Goal: Task Accomplishment & Management: Manage account settings

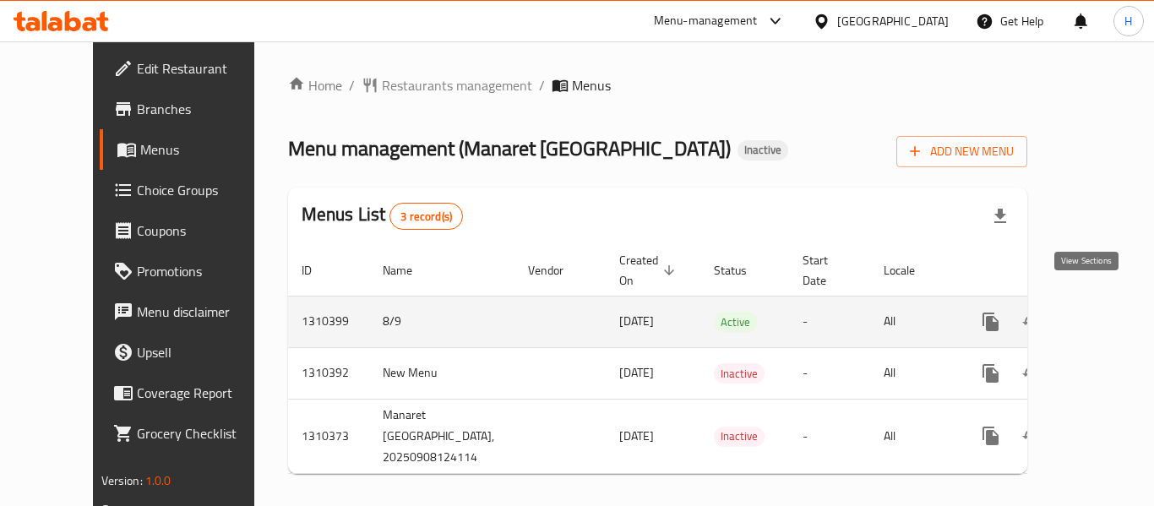
click at [1105, 314] on icon "enhanced table" at bounding box center [1112, 321] width 15 height 15
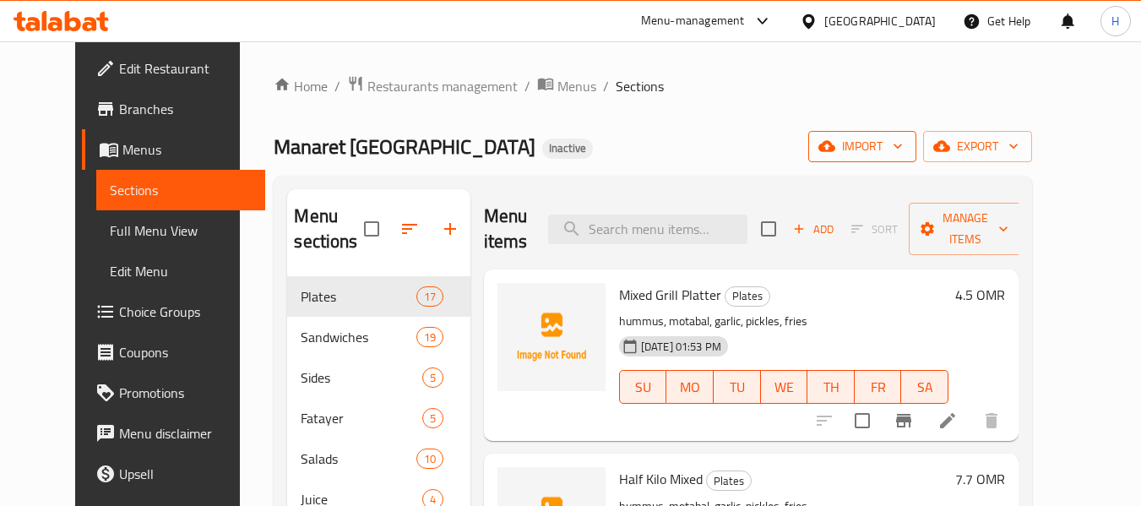
click at [903, 138] on span "import" at bounding box center [862, 146] width 81 height 21
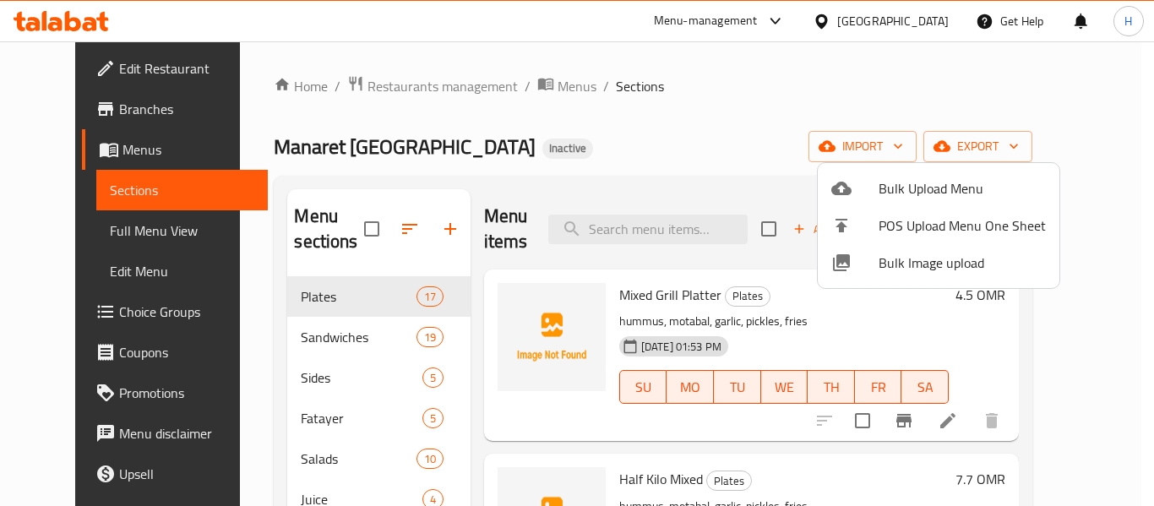
click at [888, 257] on span "Bulk Image upload" at bounding box center [962, 263] width 167 height 20
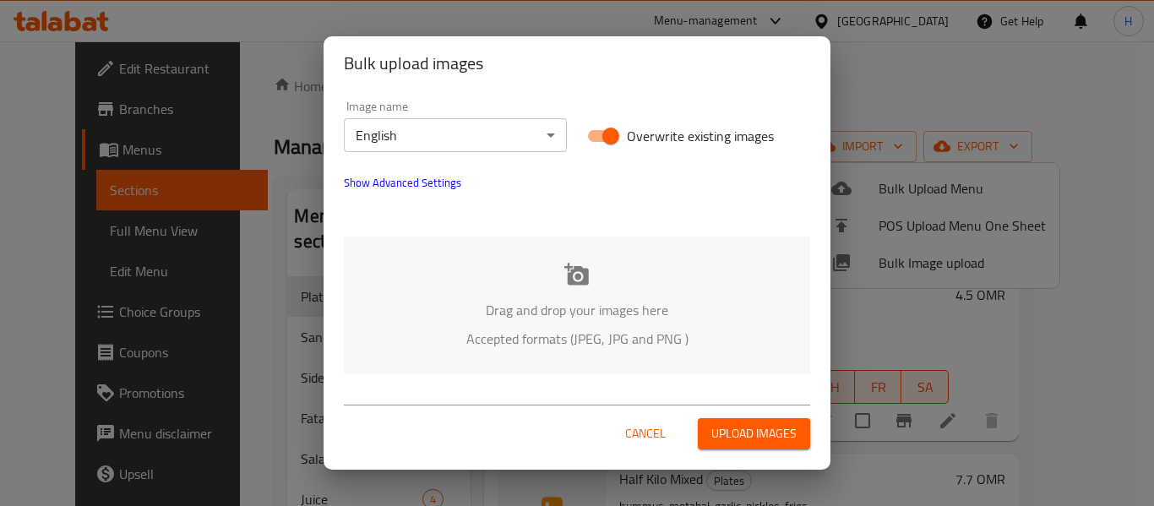
click at [455, 329] on p "Accepted formats (JPEG, JPG and PNG )" at bounding box center [577, 339] width 416 height 20
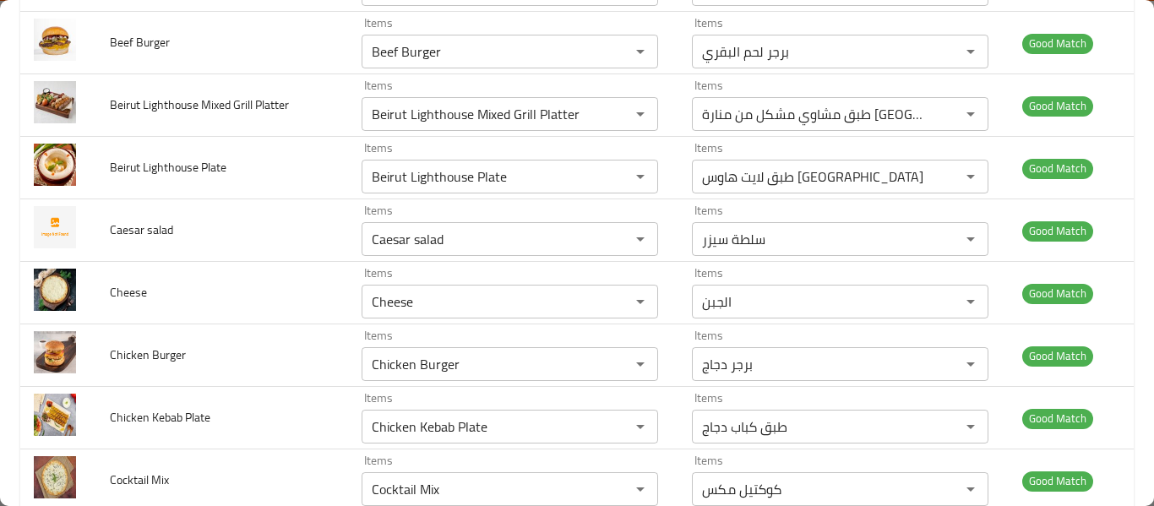
scroll to position [4281, 0]
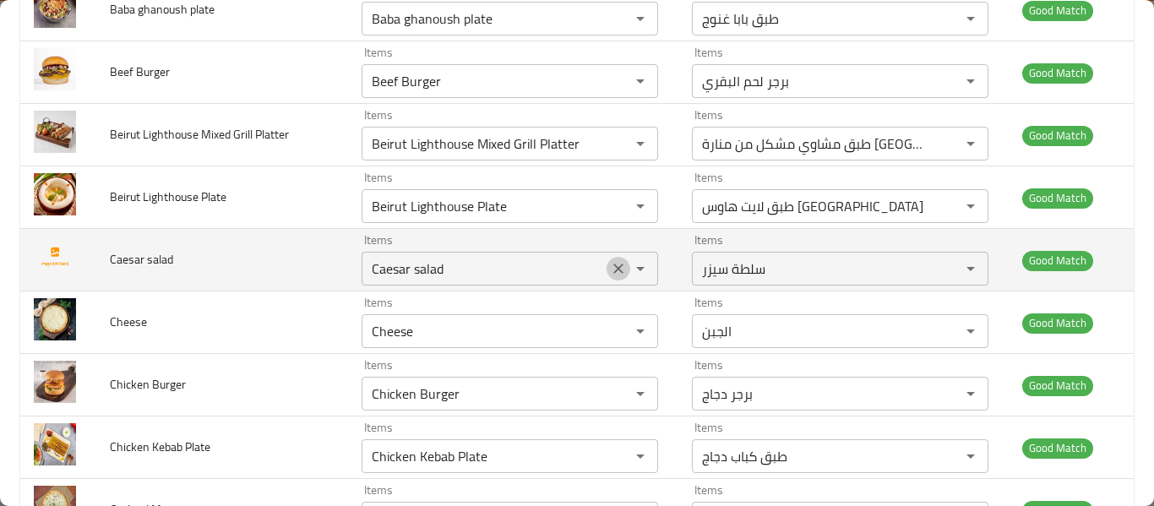
click at [610, 270] on icon "Clear" at bounding box center [618, 268] width 17 height 17
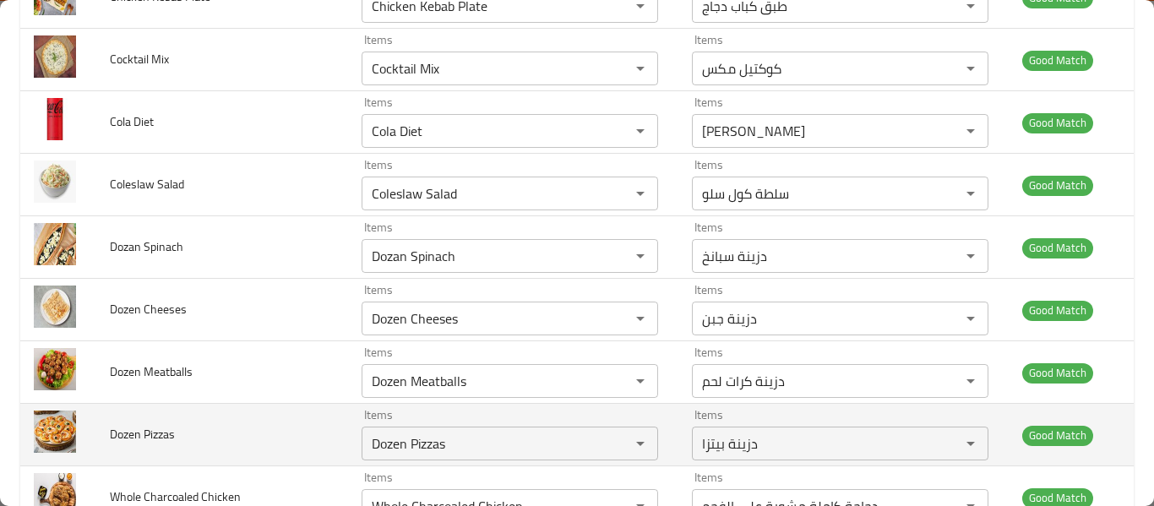
scroll to position [5038, 0]
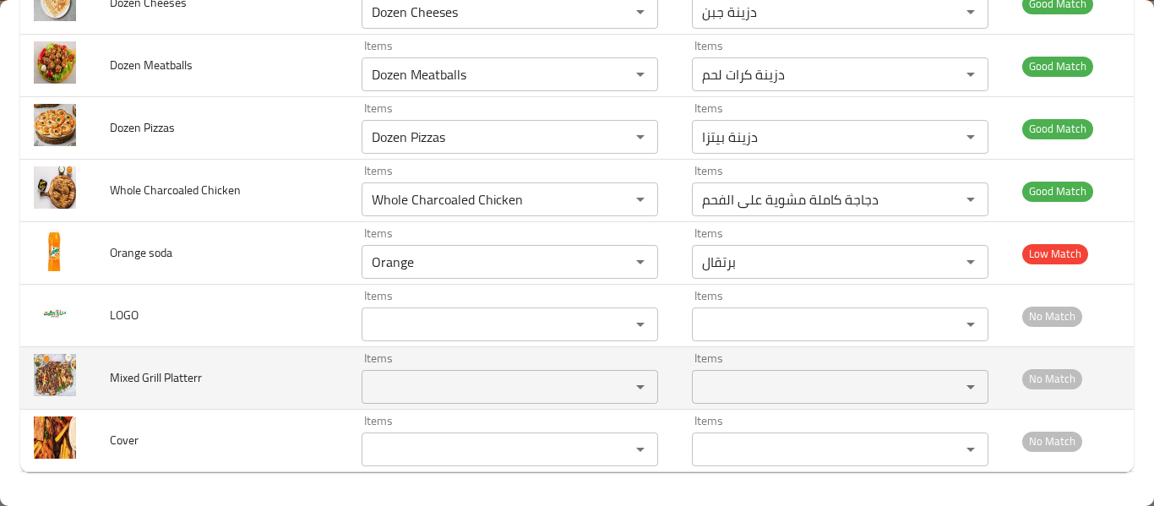
click at [442, 393] on Platterr "Items" at bounding box center [485, 387] width 237 height 24
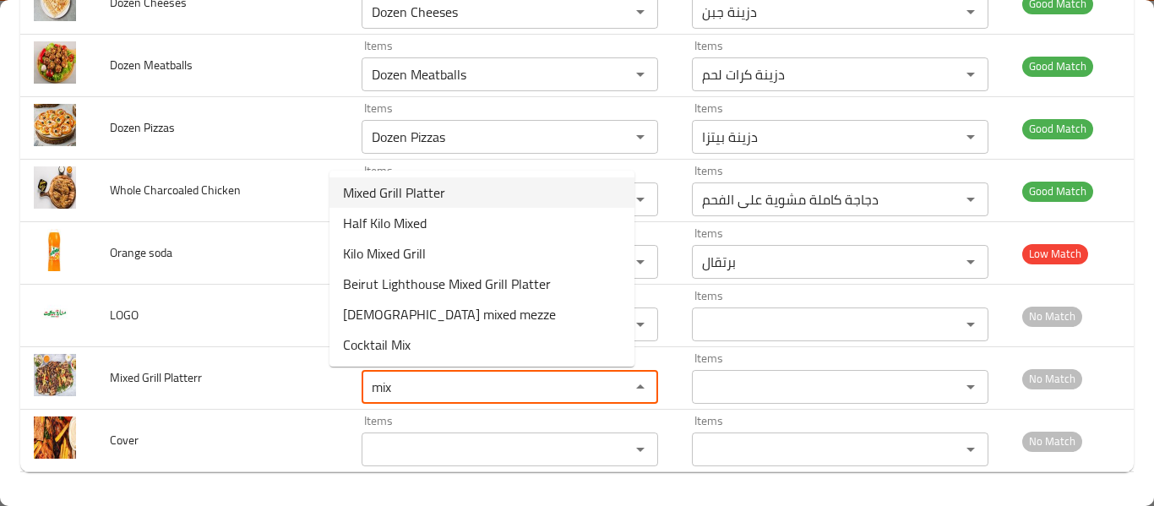
click at [446, 193] on Platterr-option-0 "Mixed Grill Platter" at bounding box center [481, 192] width 305 height 30
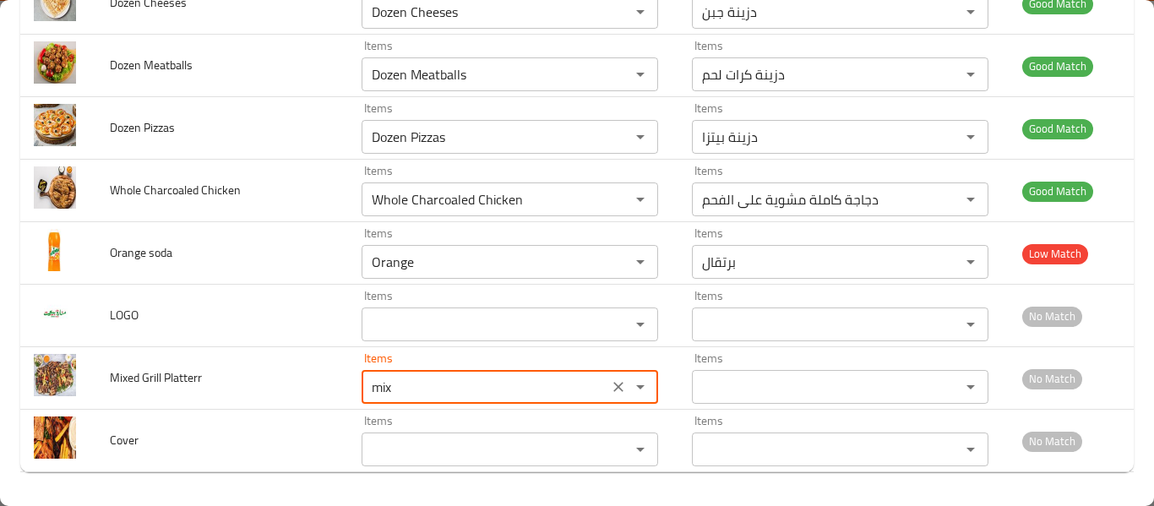
type Platterr "Mixed Grill Platter"
type Platterr-ar "طبق مشاوي مشكل"
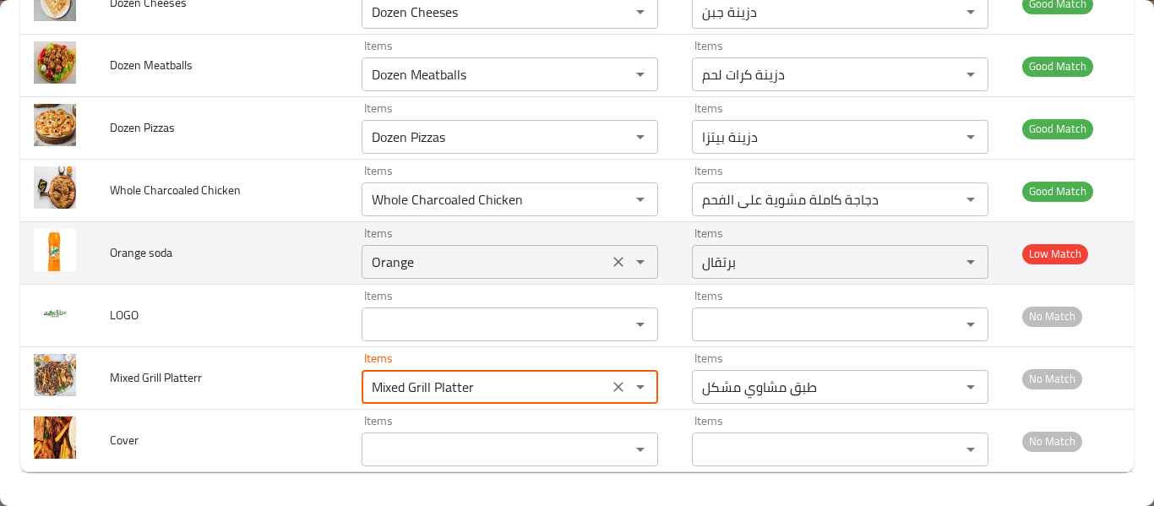
type Platterr "Mixed Grill Platter"
click at [418, 262] on soda "Orange" at bounding box center [485, 262] width 237 height 24
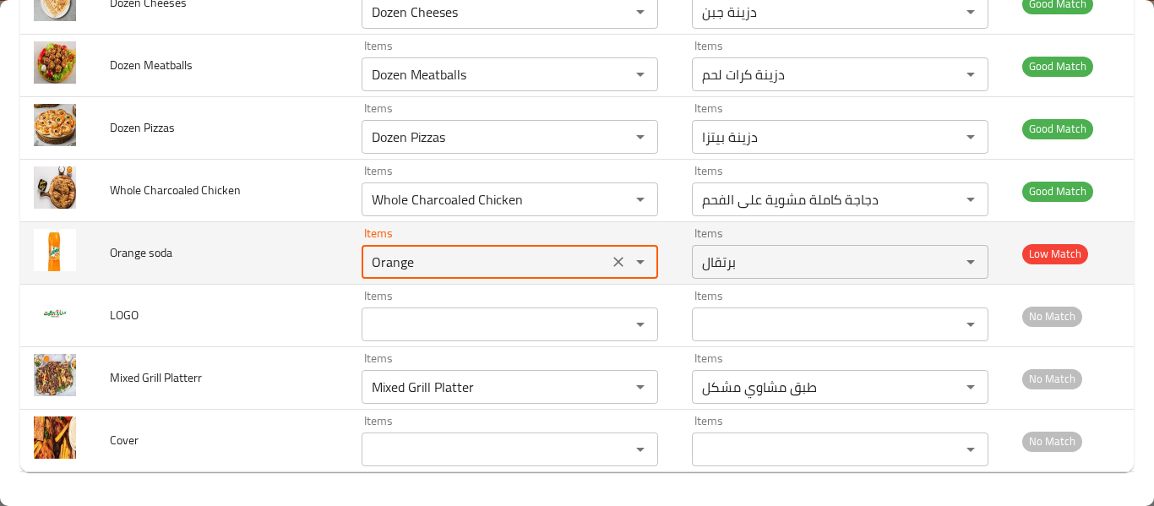
click at [418, 262] on soda "Orange" at bounding box center [485, 262] width 237 height 24
click at [610, 265] on icon "Clear" at bounding box center [618, 261] width 17 height 17
click at [607, 265] on div "enhanced table" at bounding box center [629, 262] width 44 height 24
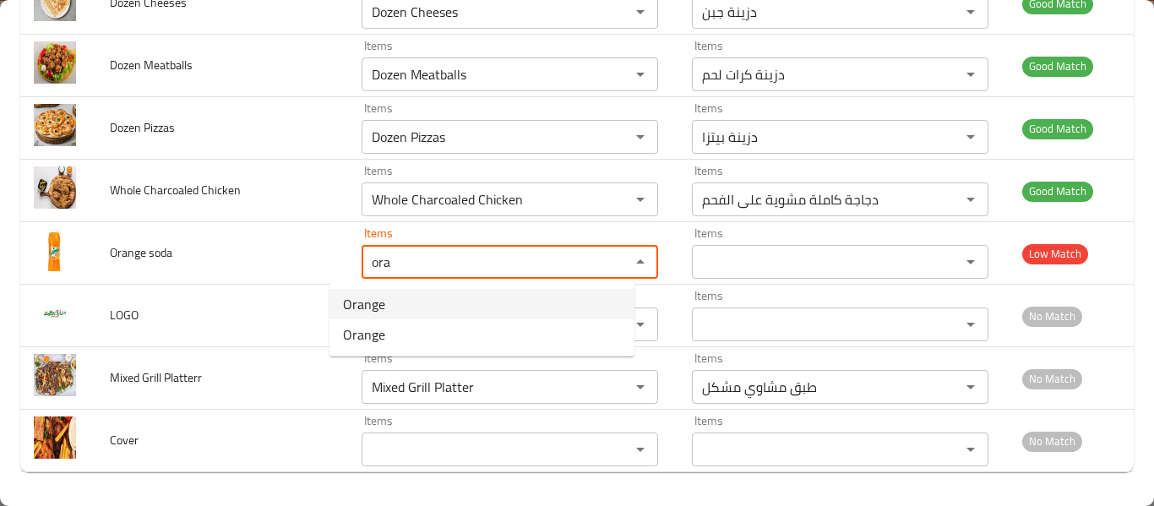
click at [422, 313] on soda-option-0 "Orange" at bounding box center [481, 304] width 305 height 30
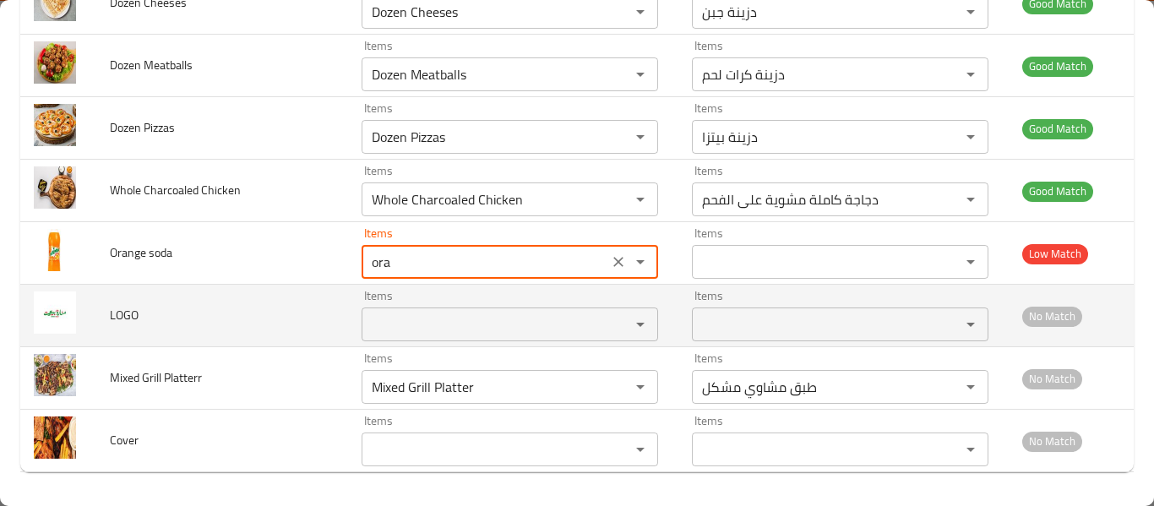
type soda "Orange"
type soda-ar "برتقال"
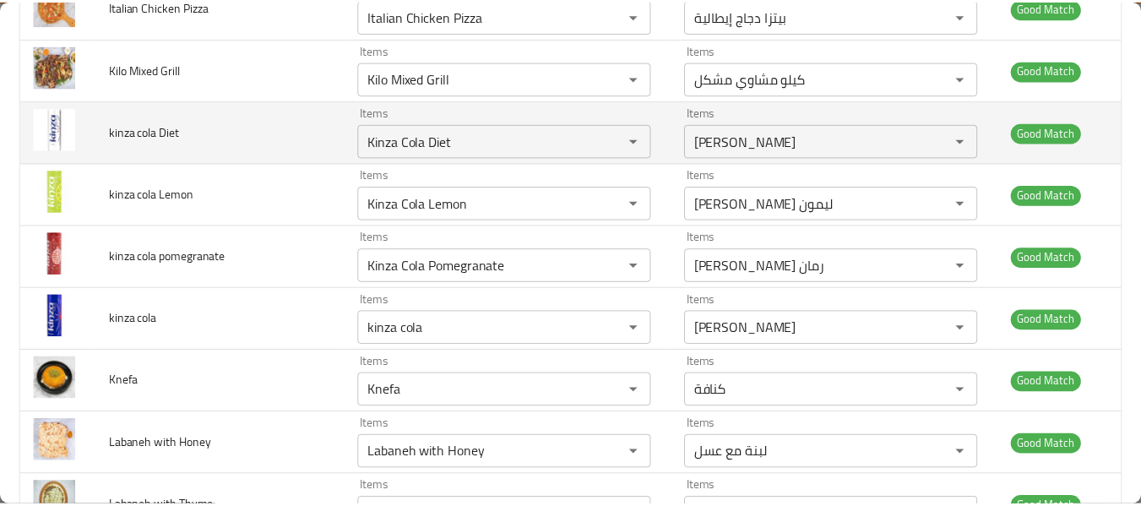
scroll to position [0, 0]
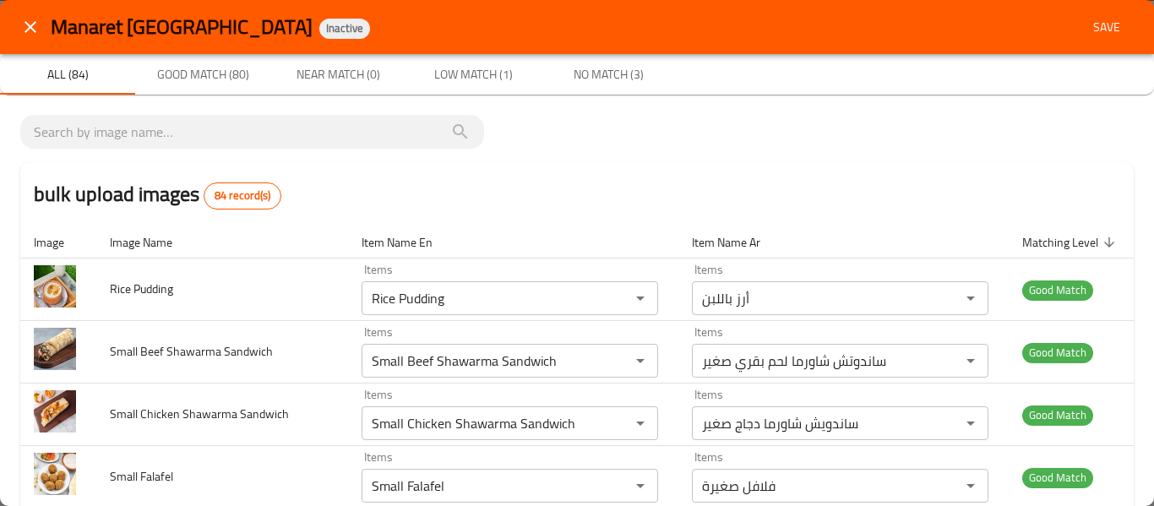
type soda "Orange"
click at [1106, 15] on button "Save" at bounding box center [1107, 27] width 54 height 31
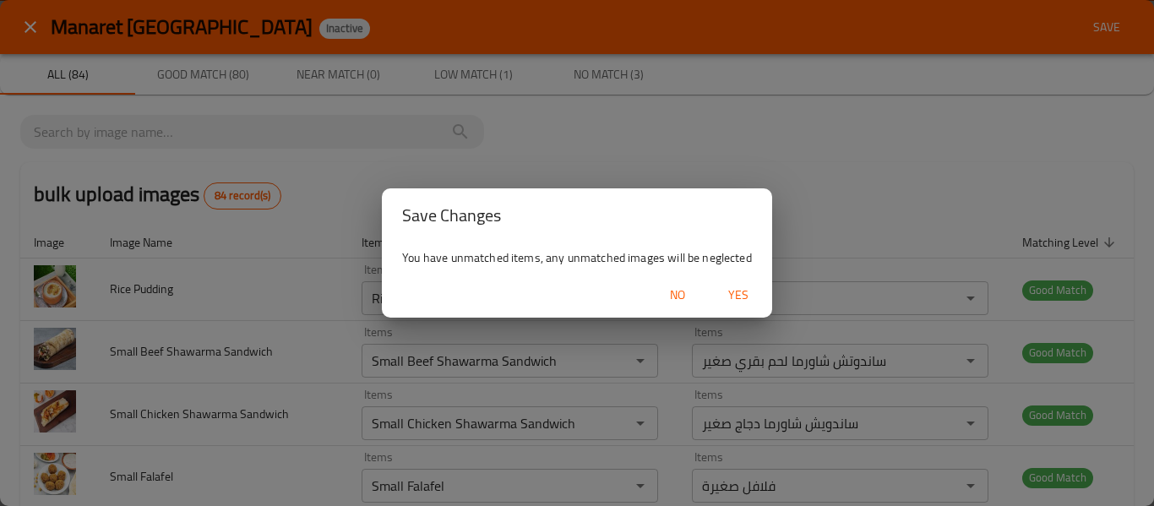
click at [738, 307] on button "Yes" at bounding box center [738, 295] width 54 height 31
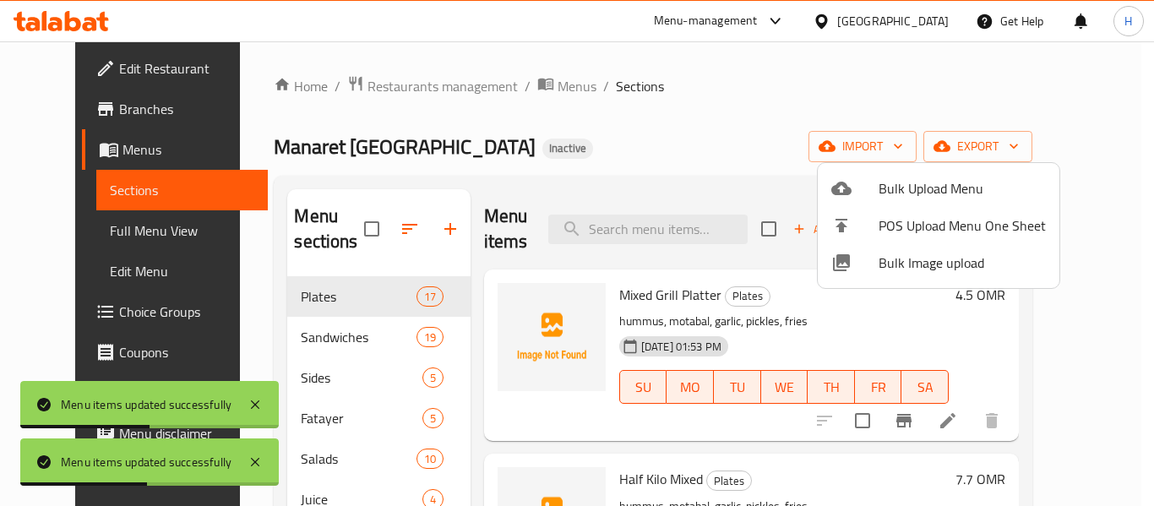
click at [57, 228] on div at bounding box center [577, 253] width 1154 height 506
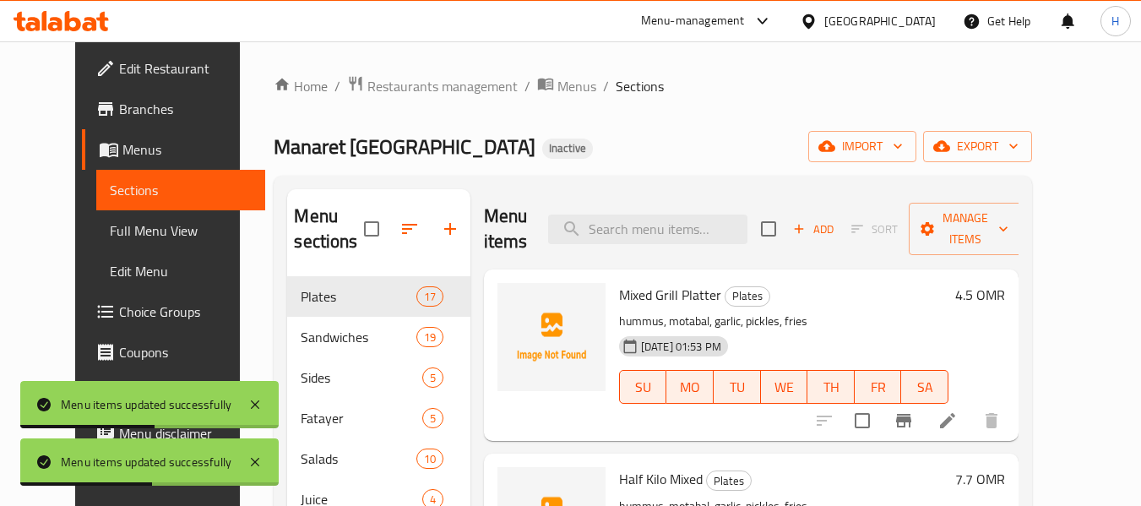
drag, startPoint x: 57, startPoint y: 228, endPoint x: 93, endPoint y: 34, distance: 197.7
click at [110, 228] on span "Full Menu View" at bounding box center [181, 231] width 143 height 20
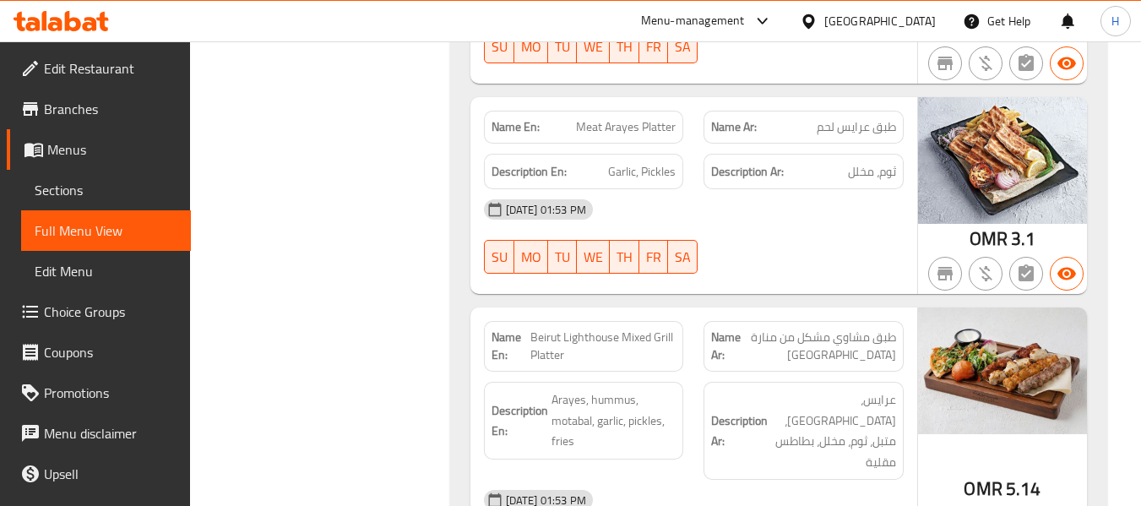
scroll to position [1126, 0]
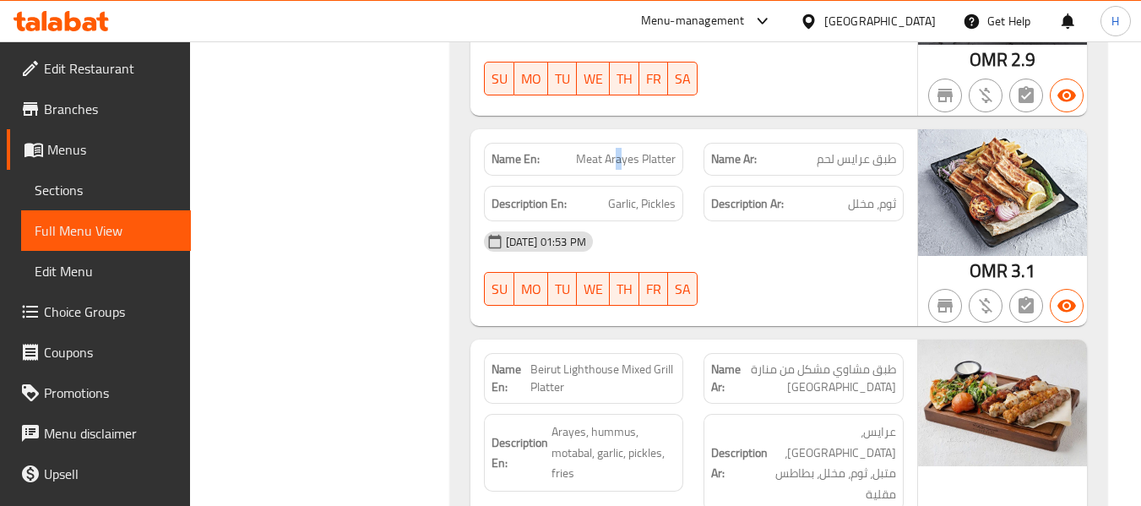
click at [618, 150] on span "Meat Arayes Platter" at bounding box center [626, 159] width 100 height 18
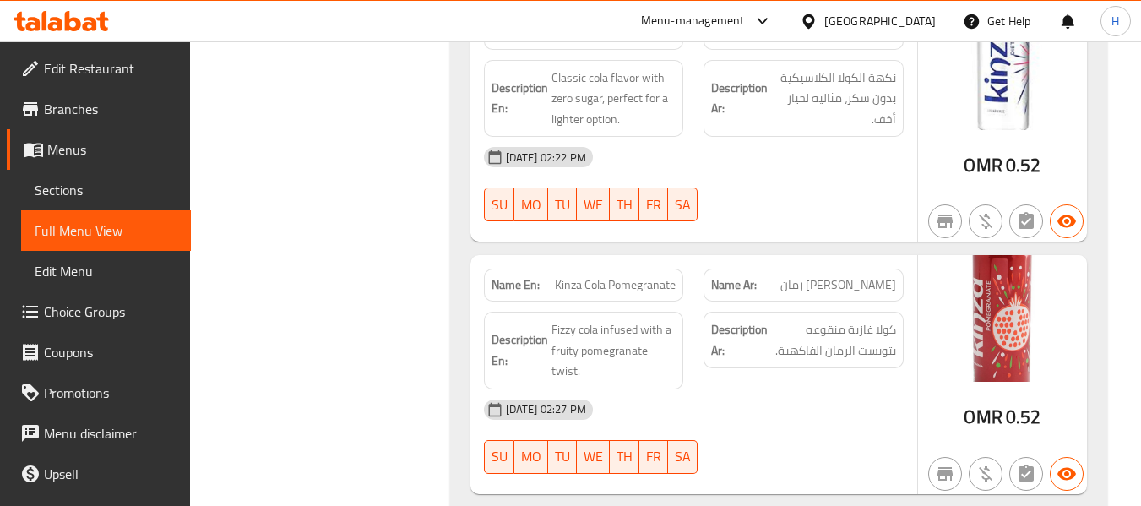
scroll to position [21005, 0]
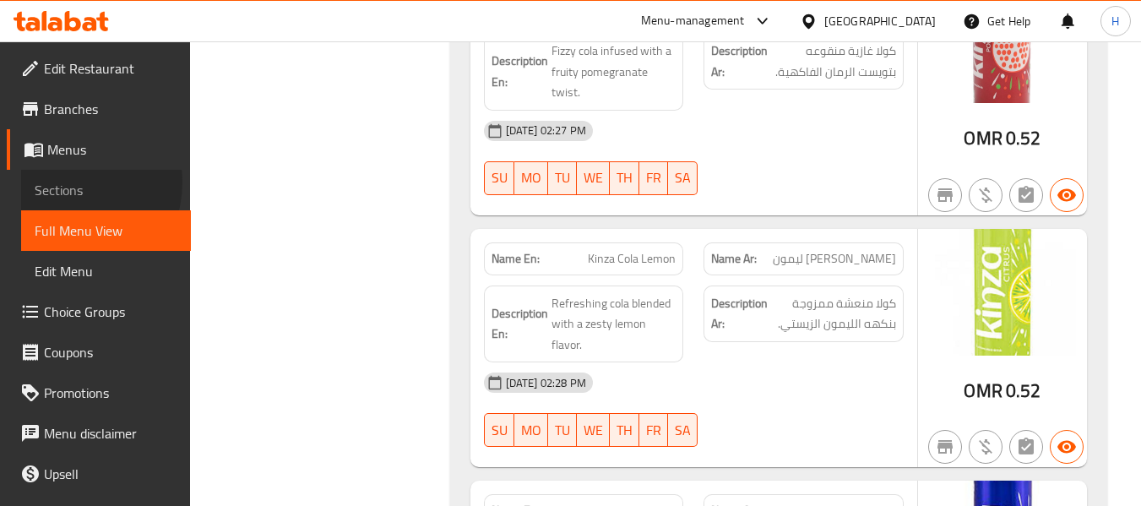
click at [68, 182] on span "Sections" at bounding box center [106, 190] width 143 height 20
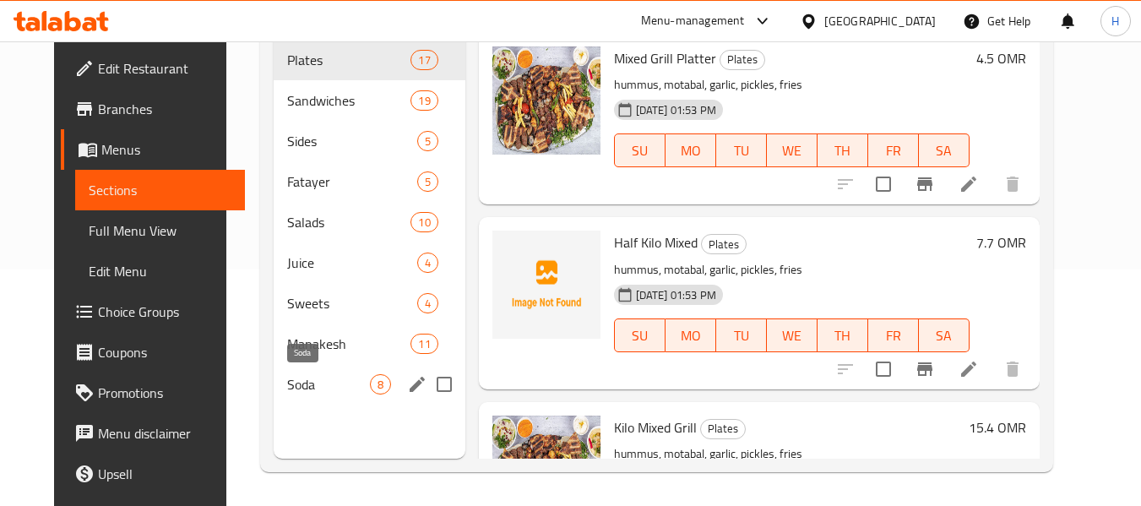
click at [287, 378] on span "Soda" at bounding box center [328, 384] width 82 height 20
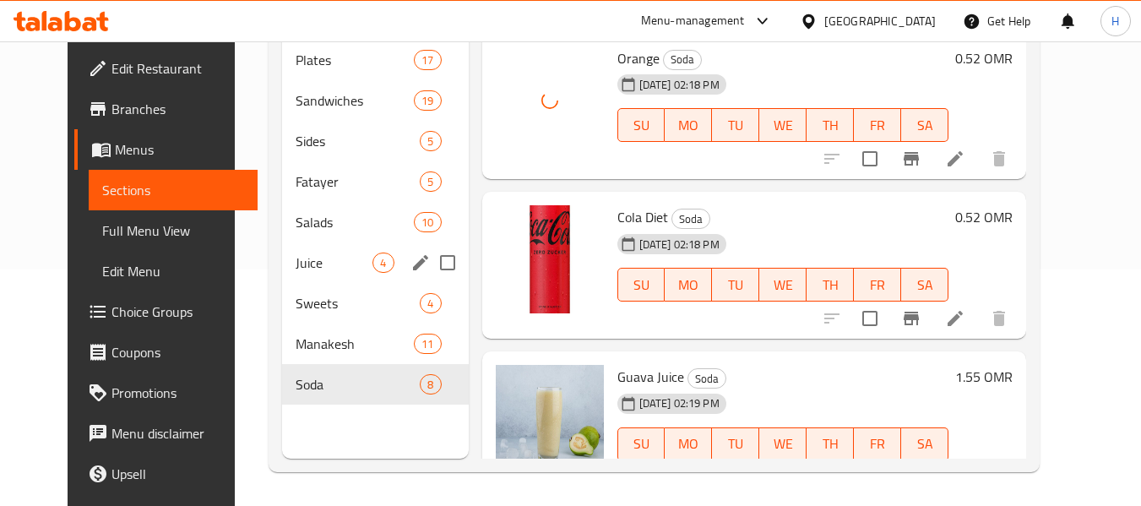
click at [296, 266] on span "Juice" at bounding box center [334, 263] width 77 height 20
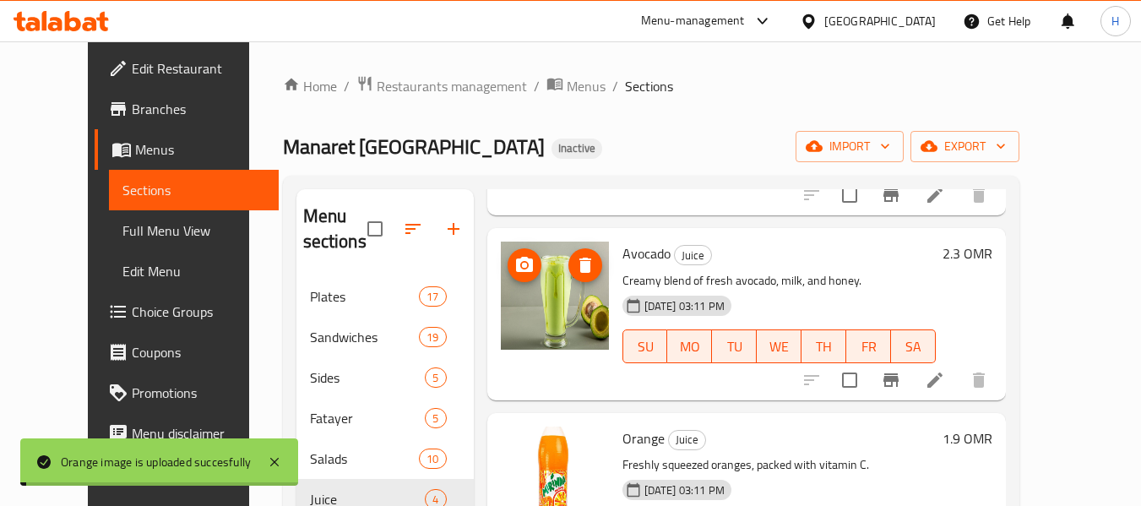
scroll to position [300, 0]
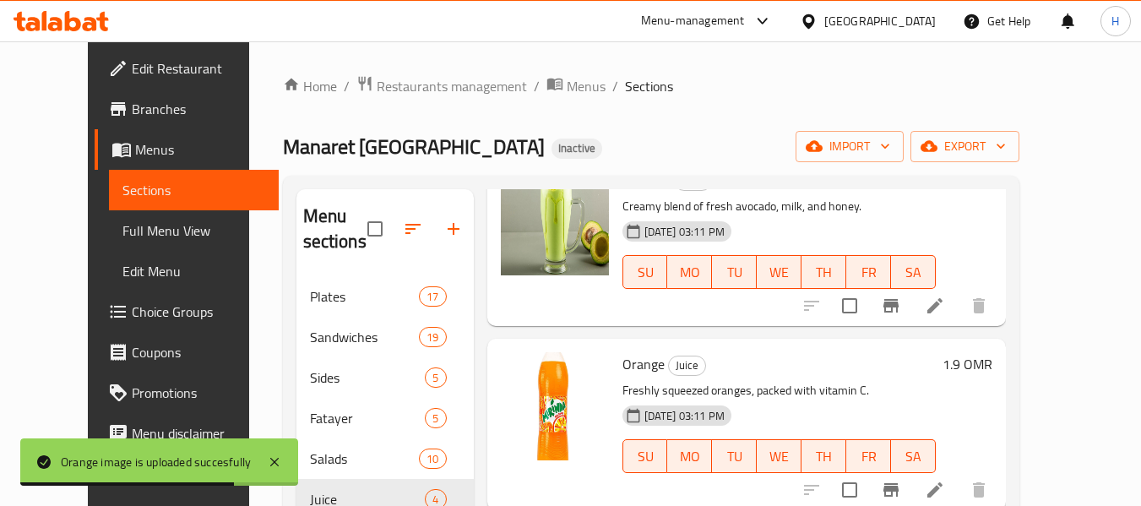
click at [504, 427] on div at bounding box center [555, 406] width 108 height 108
click at [505, 427] on div at bounding box center [555, 406] width 108 height 108
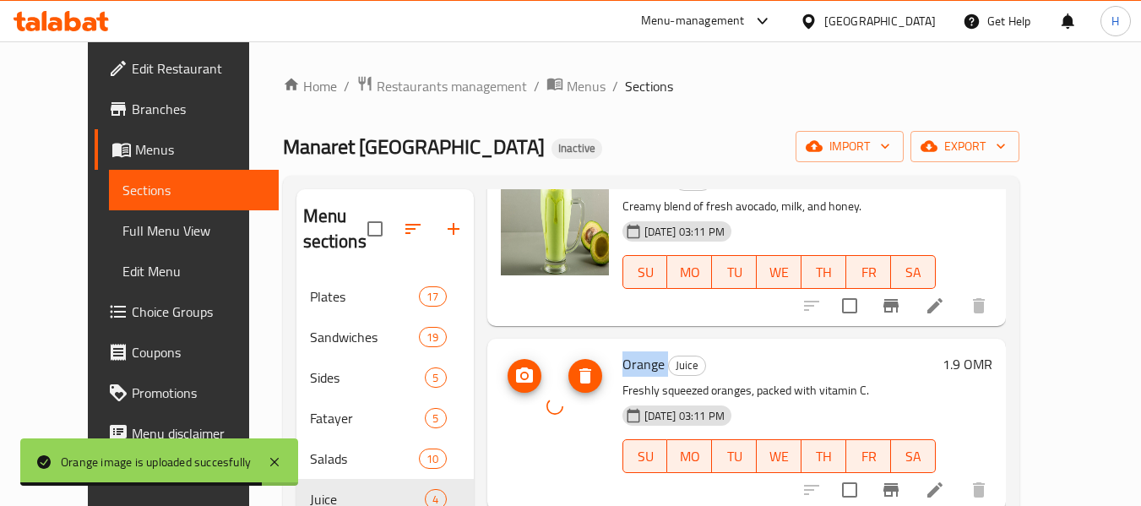
click at [505, 427] on div at bounding box center [555, 406] width 108 height 108
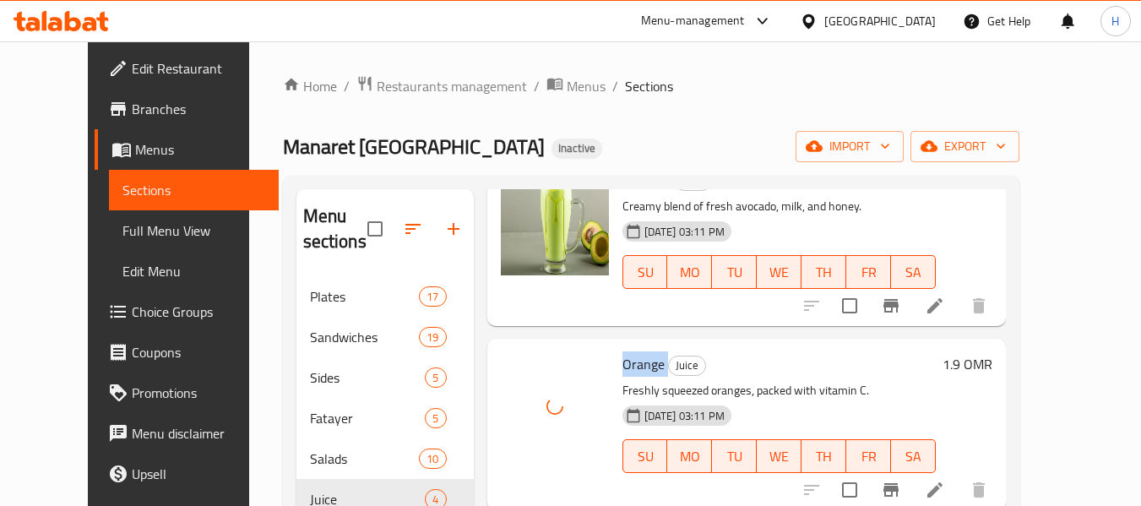
click at [123, 237] on span "Full Menu View" at bounding box center [194, 231] width 143 height 20
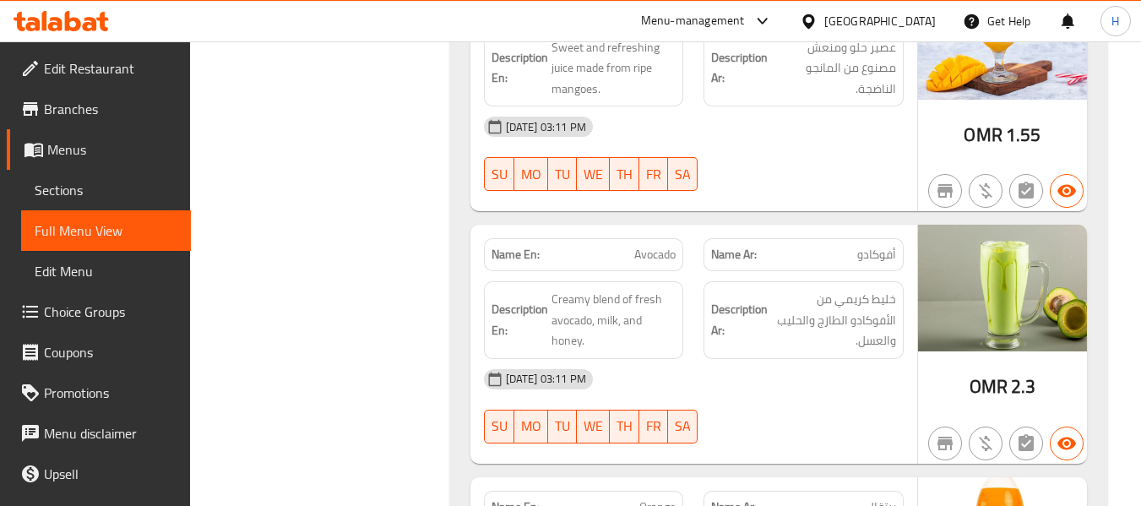
scroll to position [14923, 0]
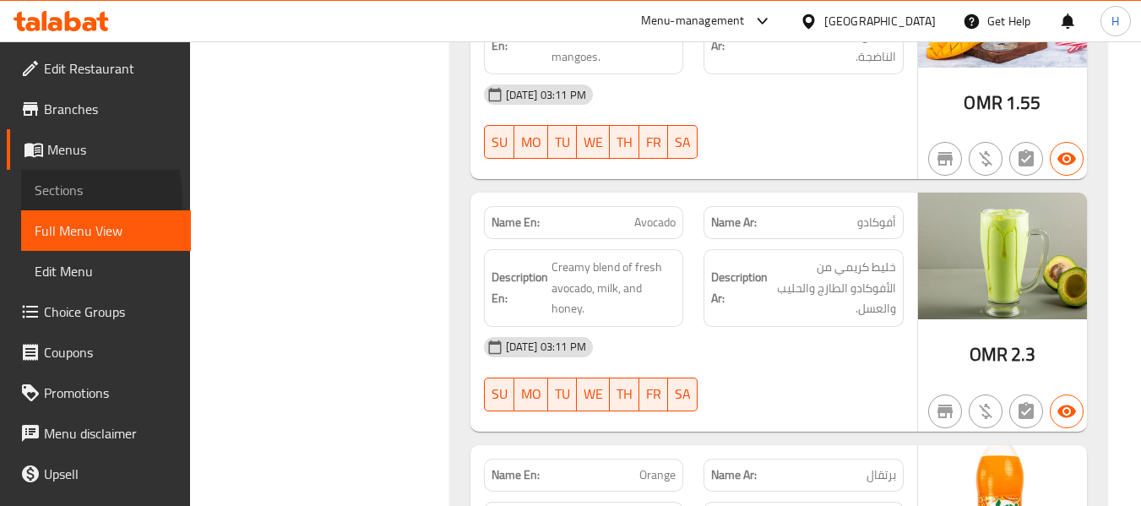
click at [32, 199] on link "Sections" at bounding box center [106, 190] width 170 height 41
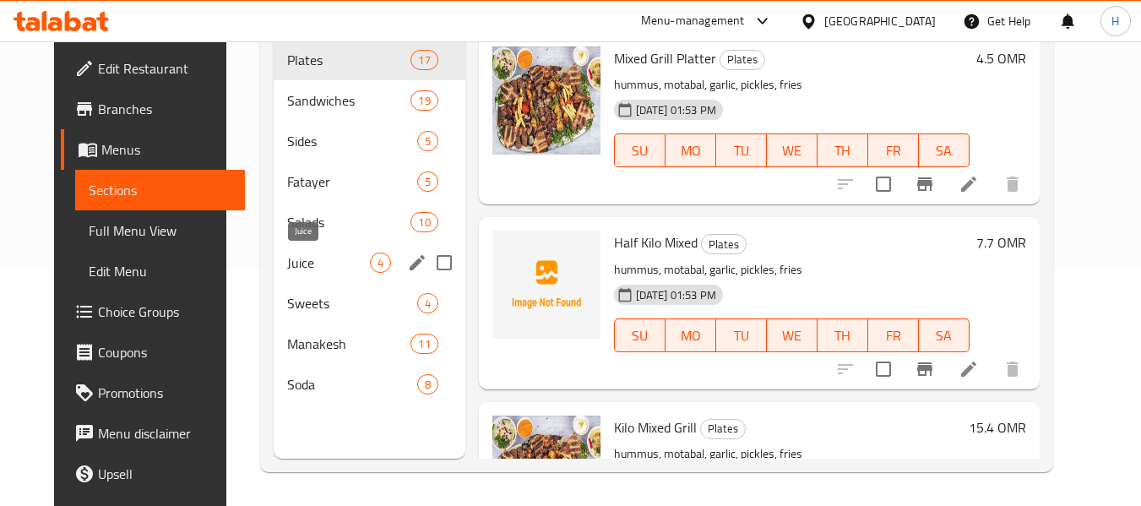
click at [306, 262] on span "Juice" at bounding box center [328, 263] width 82 height 20
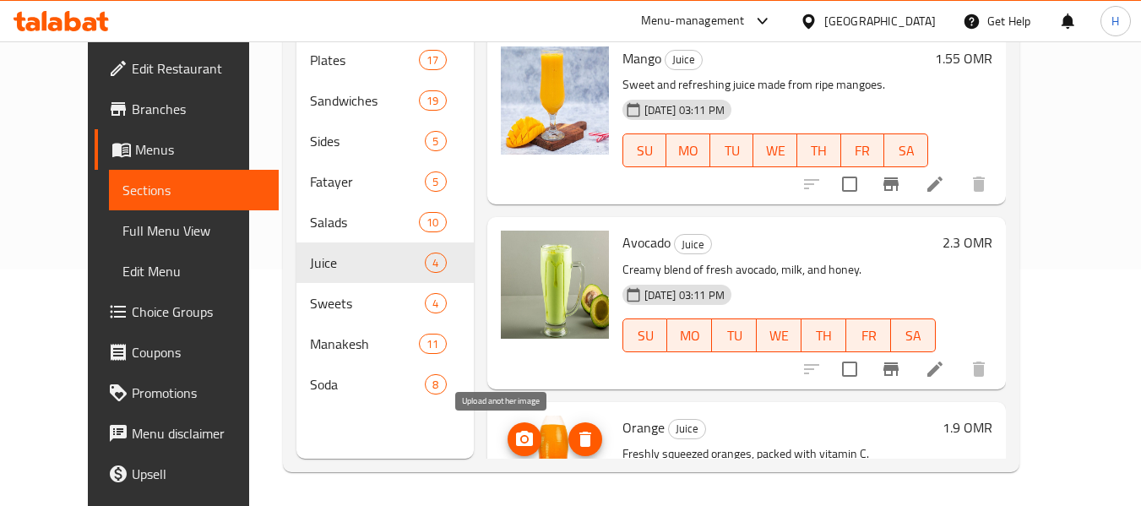
click at [515, 446] on icon "upload picture" at bounding box center [525, 439] width 20 height 20
click at [515, 430] on span "upload picture" at bounding box center [525, 439] width 34 height 20
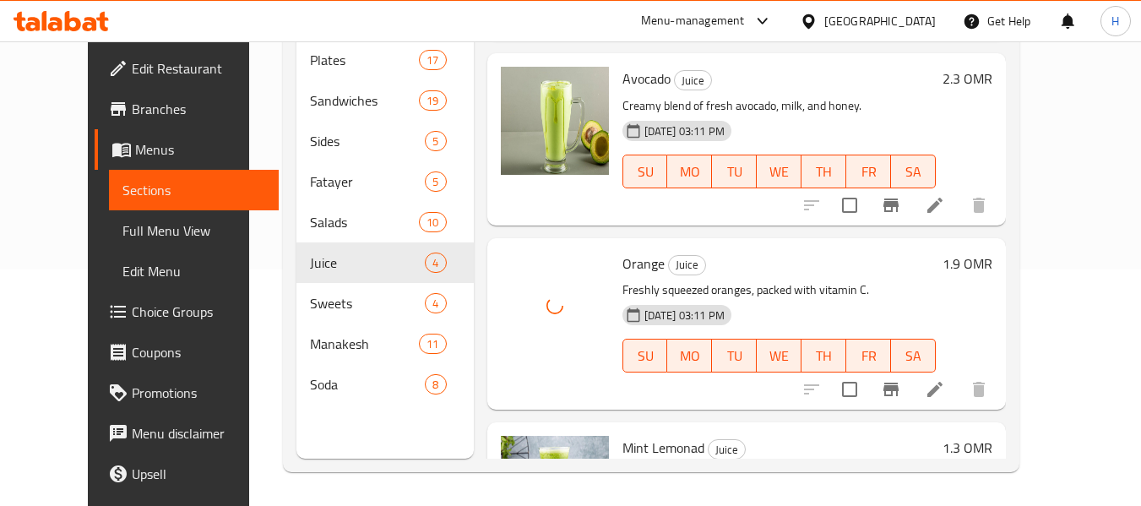
scroll to position [226, 0]
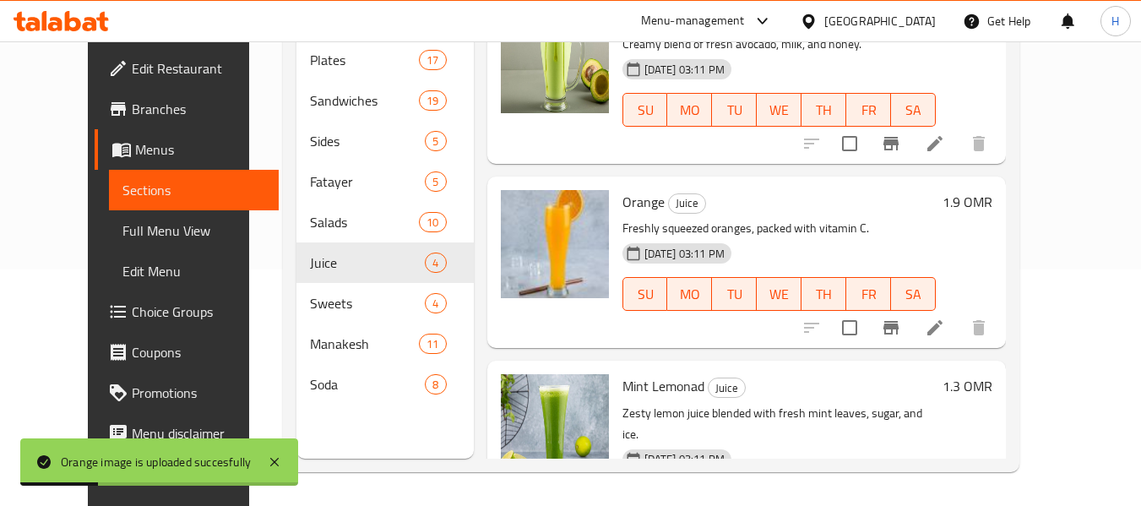
drag, startPoint x: 123, startPoint y: 226, endPoint x: 956, endPoint y: 0, distance: 862.4
click at [123, 226] on span "Full Menu View" at bounding box center [194, 231] width 143 height 20
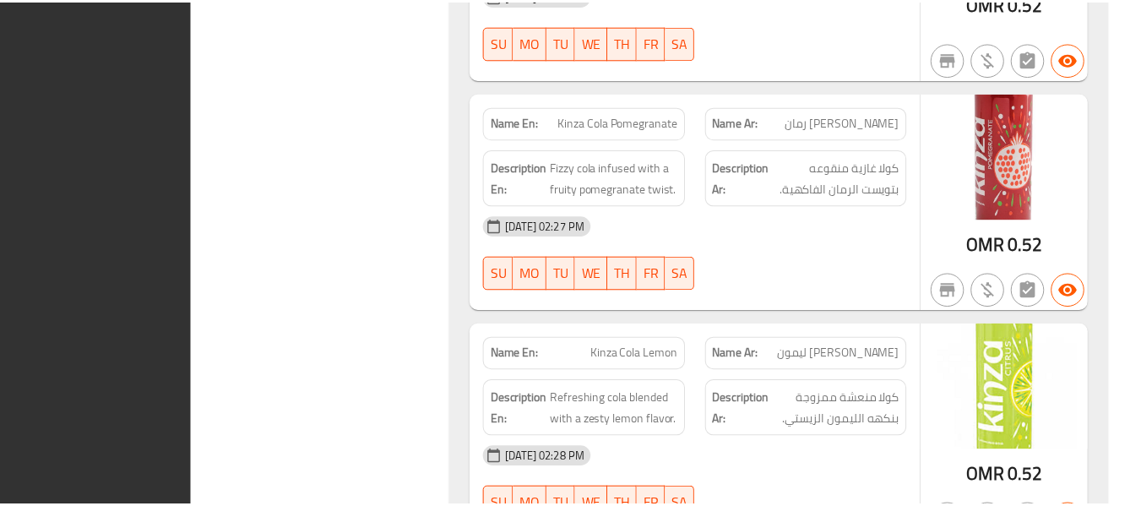
scroll to position [20922, 0]
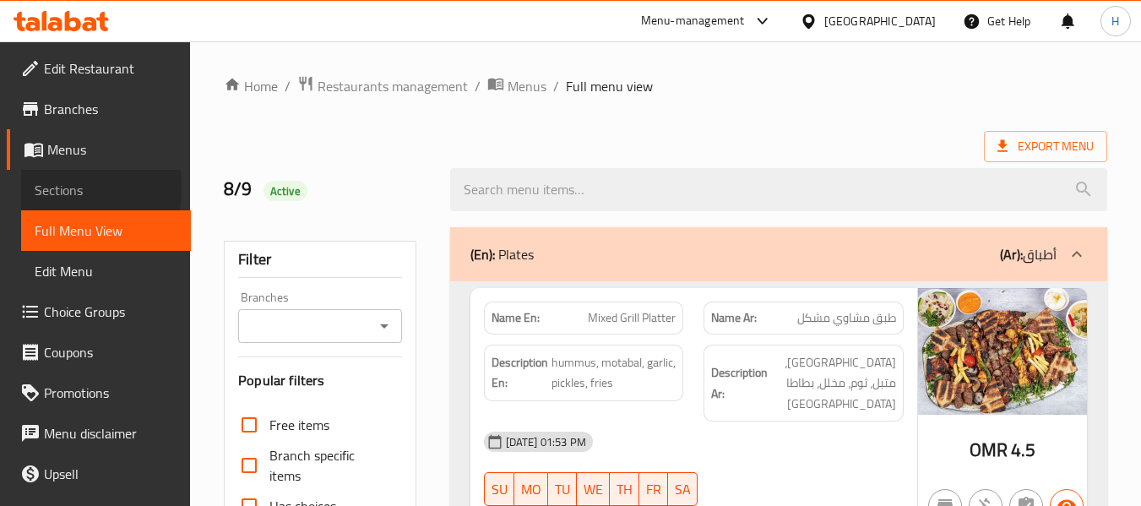
drag, startPoint x: 49, startPoint y: 188, endPoint x: 62, endPoint y: 193, distance: 13.6
click at [49, 188] on span "Sections" at bounding box center [106, 190] width 143 height 20
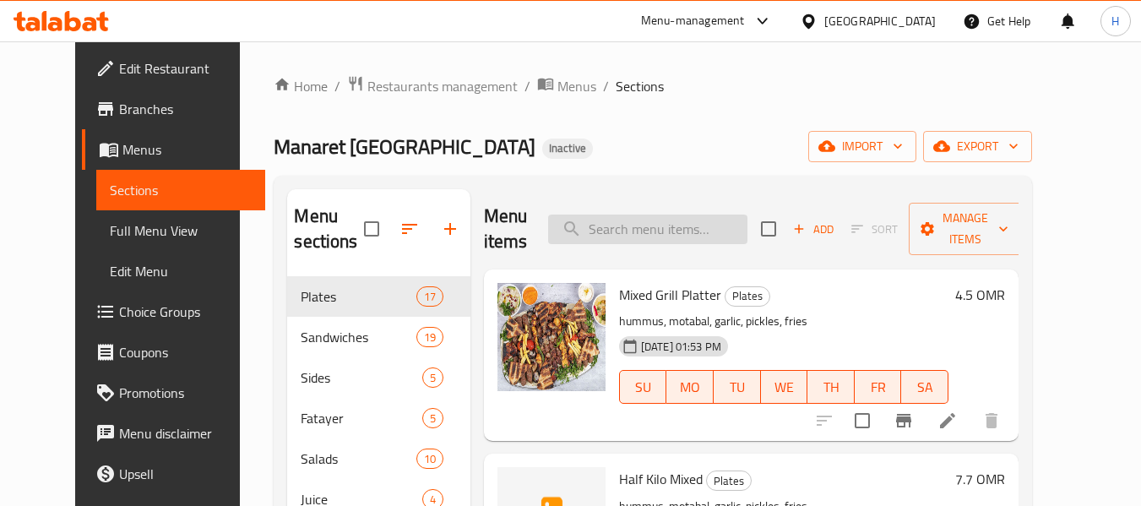
click at [721, 232] on input "search" at bounding box center [647, 230] width 199 height 30
paste input "Meat Arayes Platter"
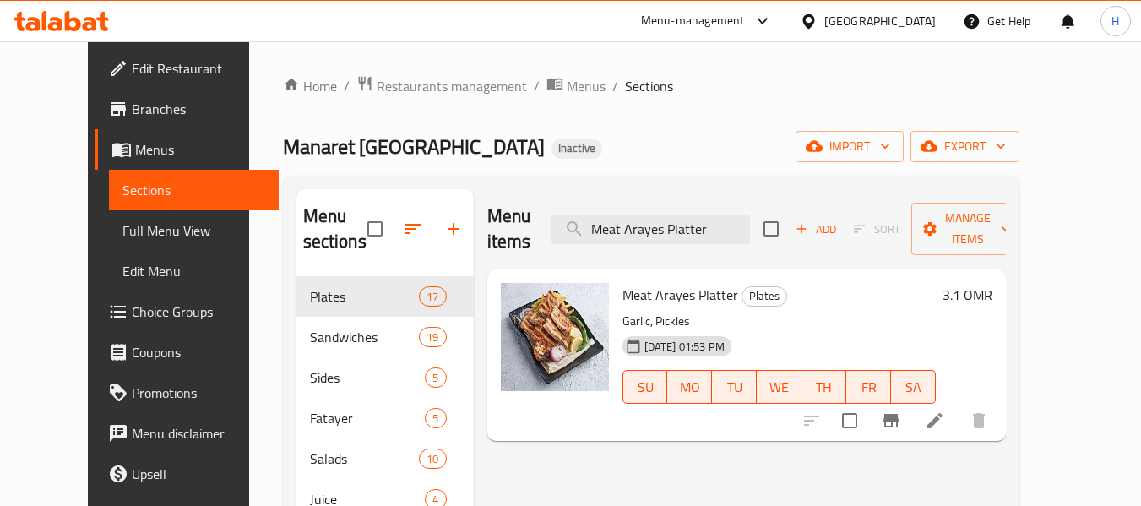
type input "Meat Arayes Platter"
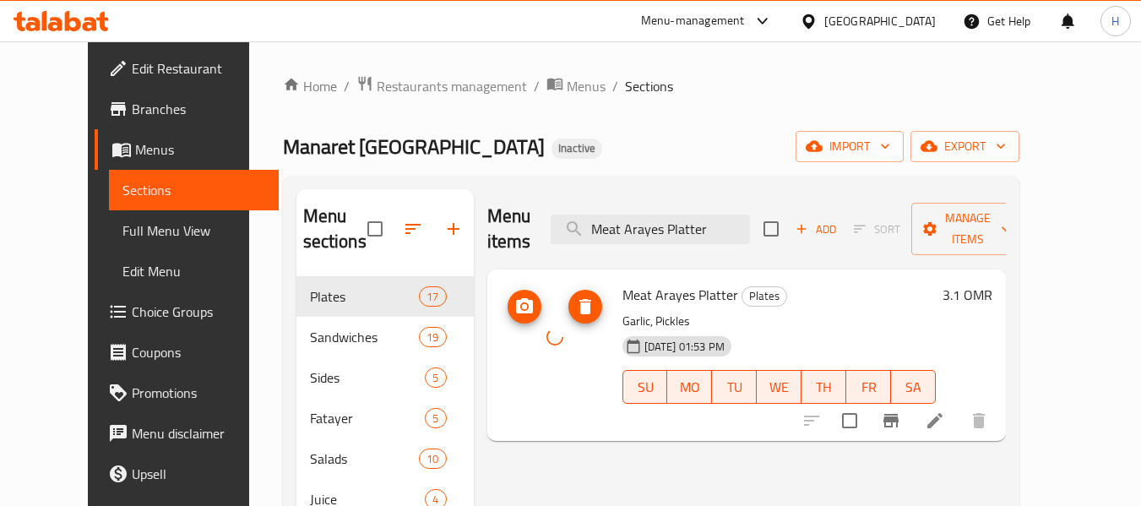
drag, startPoint x: 581, startPoint y: 356, endPoint x: 542, endPoint y: 309, distance: 60.6
click at [542, 308] on div at bounding box center [555, 337] width 108 height 108
click at [674, 282] on span "Meat Arayes Platter" at bounding box center [681, 294] width 116 height 25
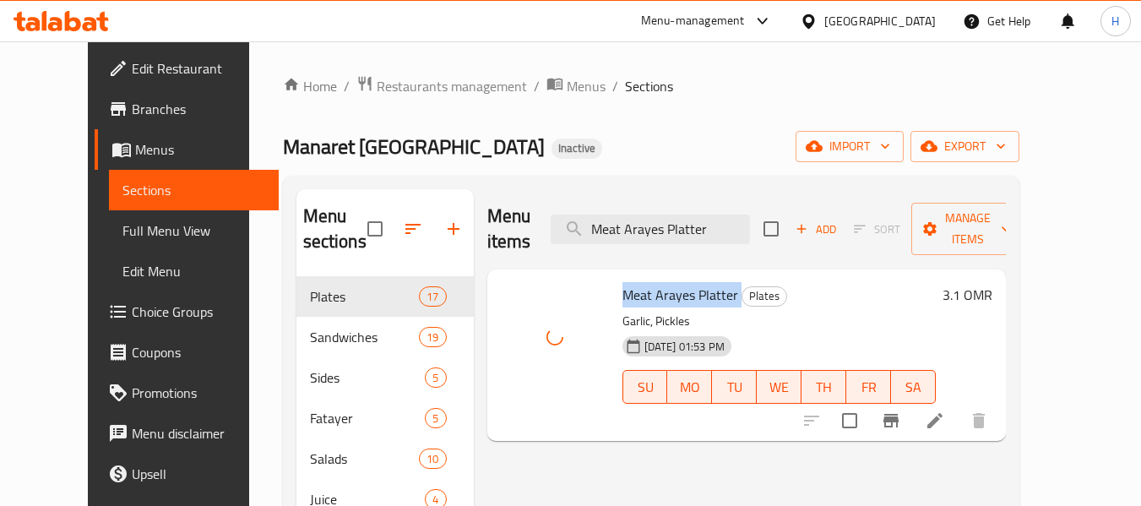
click at [674, 282] on span "Meat Arayes Platter" at bounding box center [681, 294] width 116 height 25
copy h6 "Meat Arayes Platter"
